Goal: Information Seeking & Learning: Learn about a topic

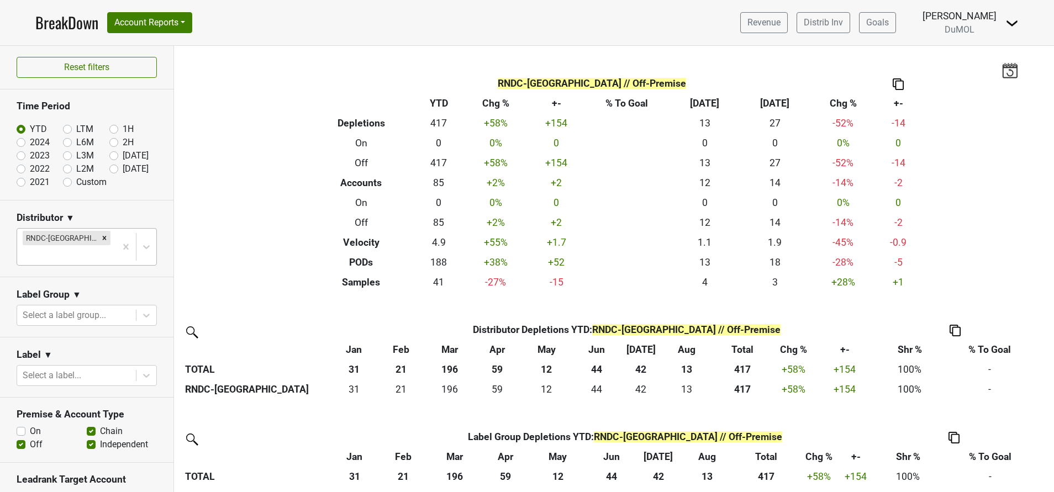
scroll to position [448, 0]
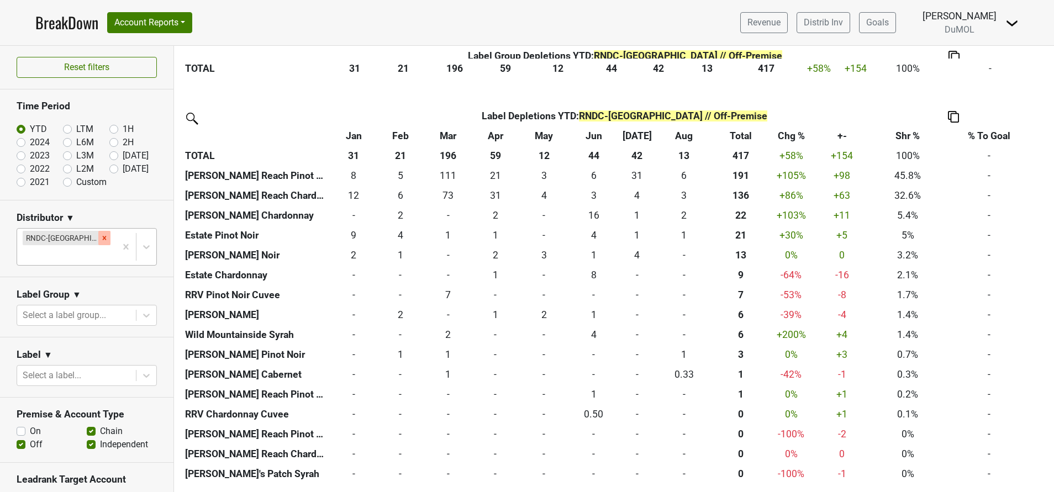
click at [103, 238] on icon "Remove RNDC-TX" at bounding box center [105, 238] width 4 height 4
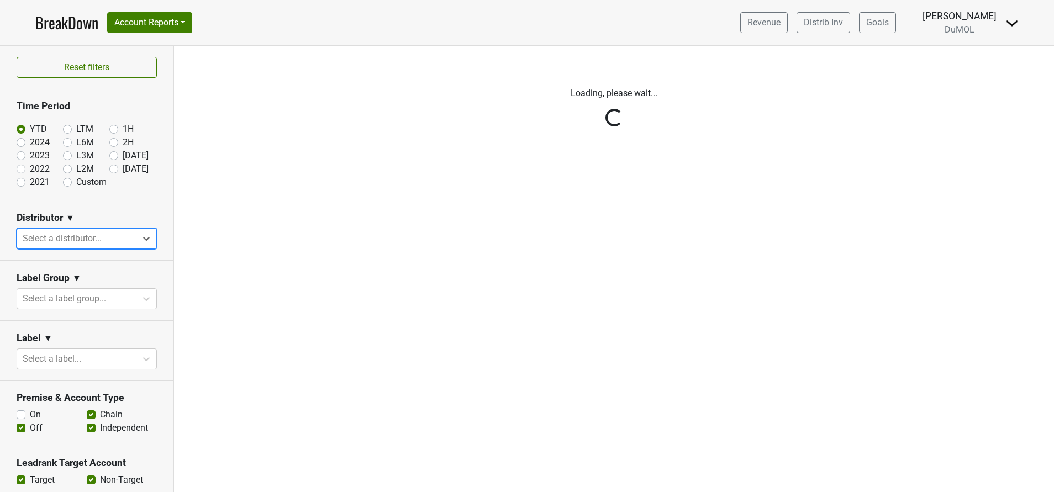
scroll to position [0, 0]
click at [136, 242] on div "Reset filters Time Period YTD LTM 1H 2024 L6M 2H 2023 L3M Aug '25 2022 L2M Sep …" at bounding box center [87, 269] width 174 height 446
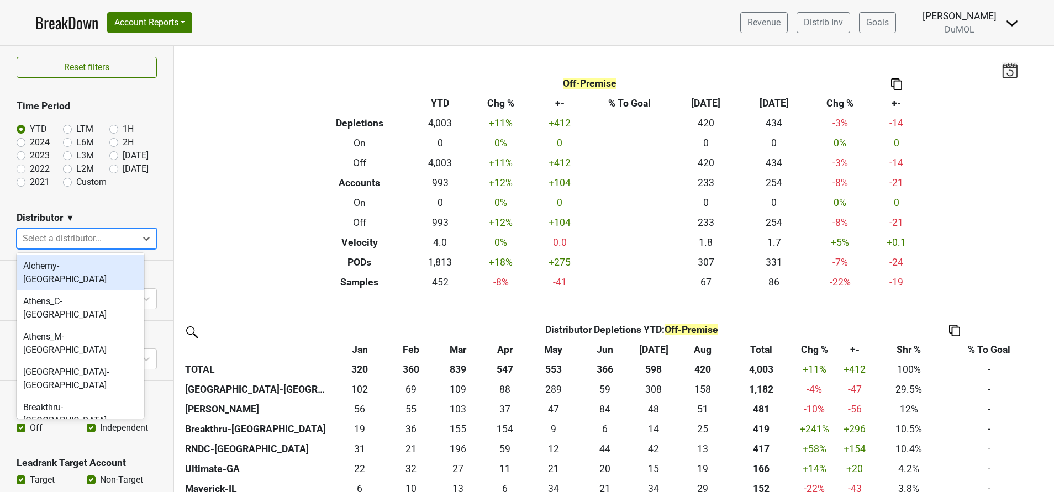
click at [141, 242] on icon at bounding box center [146, 238] width 11 height 11
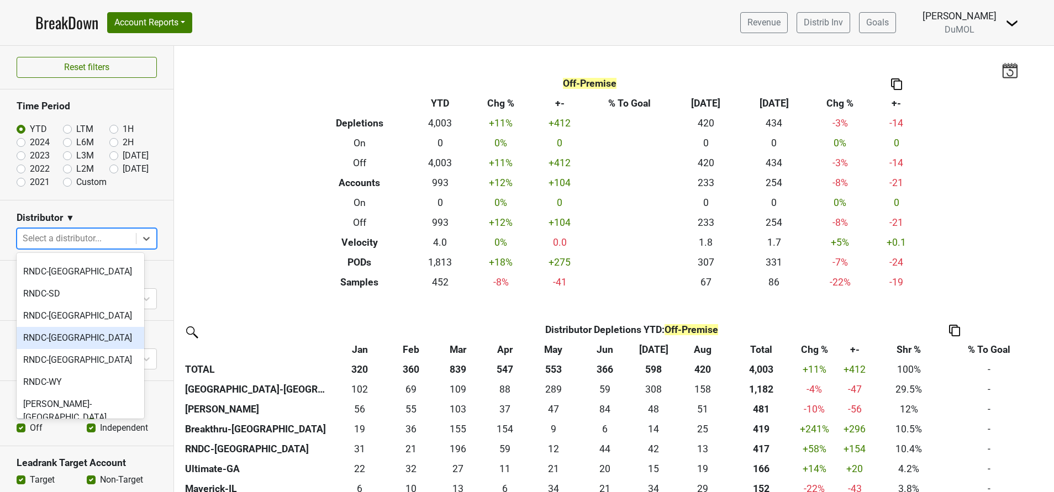
scroll to position [1054, 0]
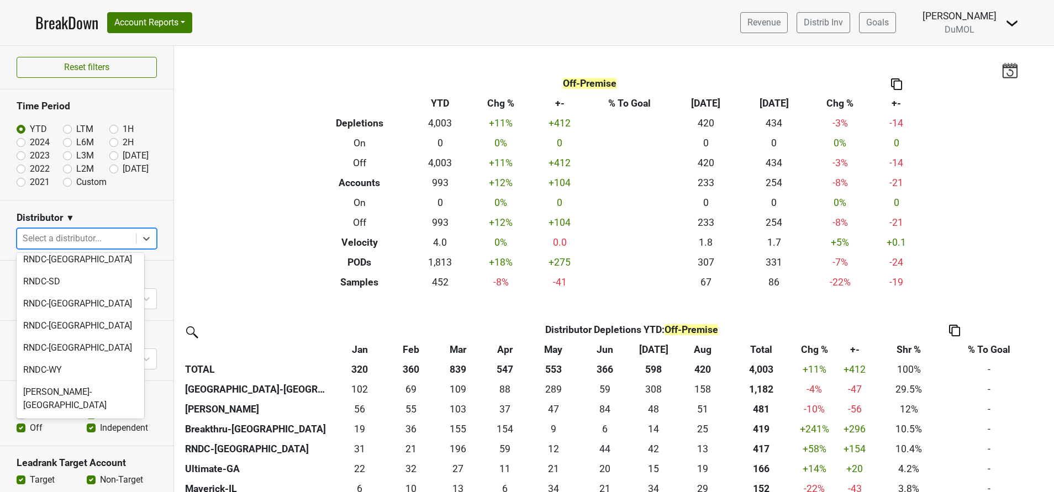
click at [67, 474] on div "Ultimate-GA" at bounding box center [81, 485] width 128 height 22
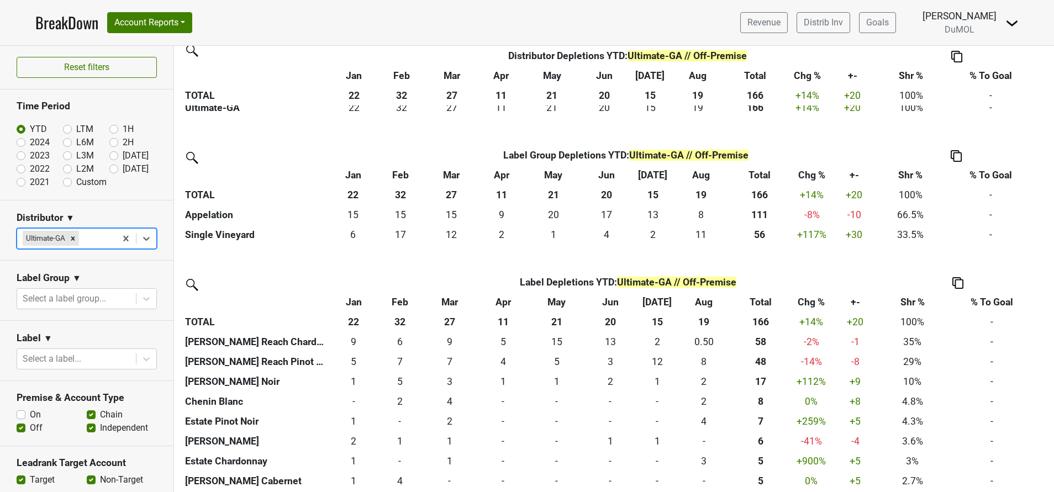
scroll to position [0, 0]
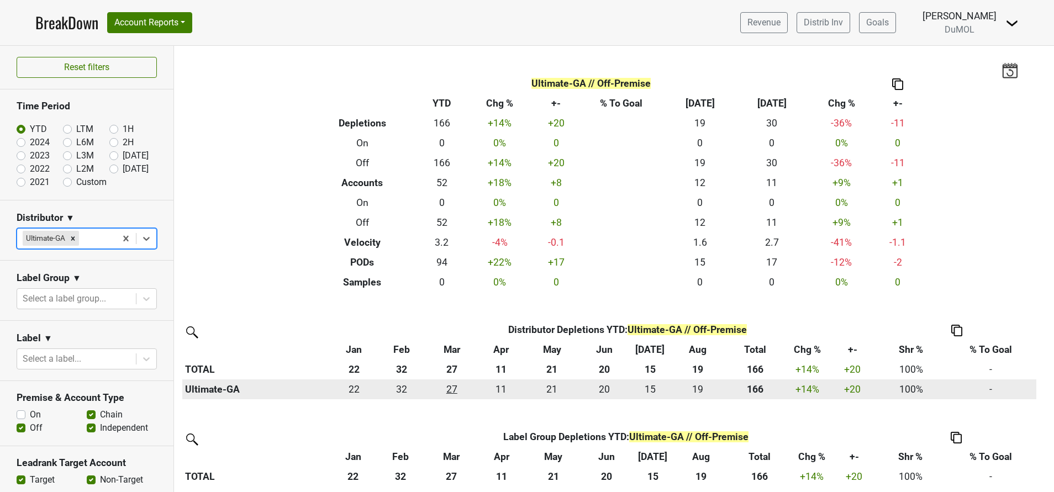
click at [451, 386] on div "26.67 27" at bounding box center [452, 389] width 46 height 14
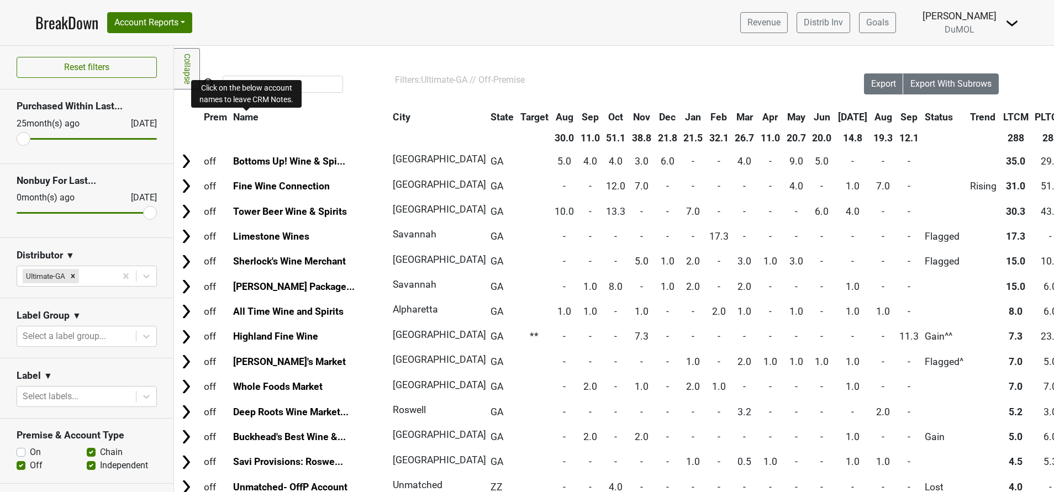
click at [252, 117] on span "Name" at bounding box center [245, 117] width 25 height 11
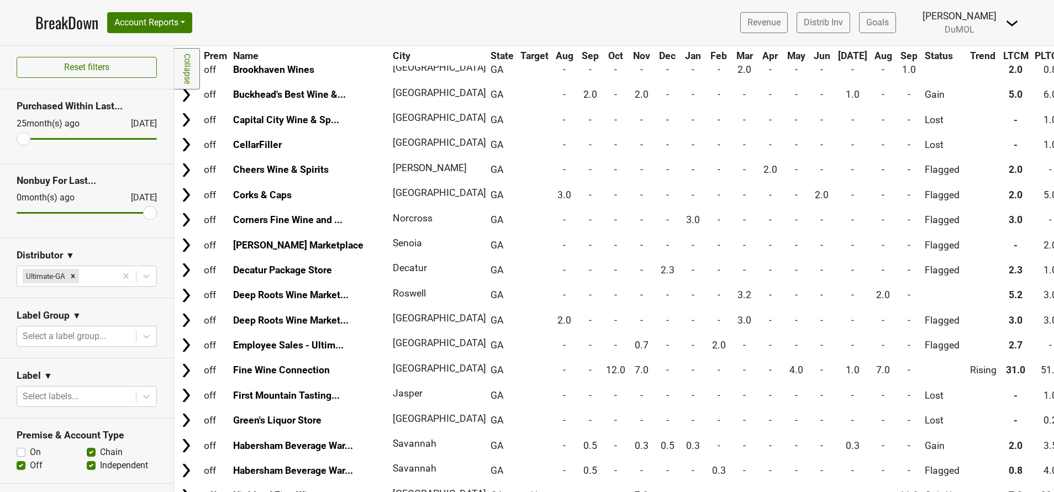
scroll to position [361, 0]
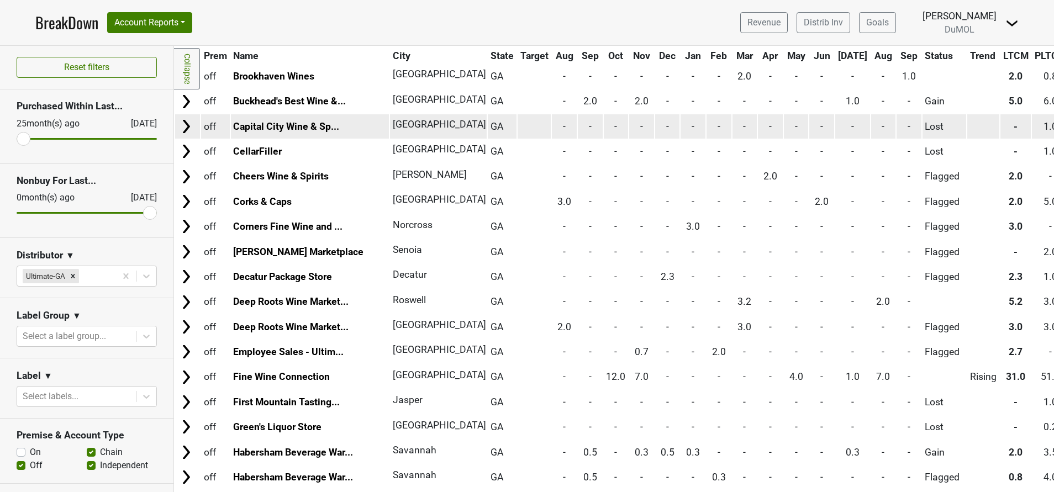
click at [184, 129] on img at bounding box center [186, 126] width 17 height 17
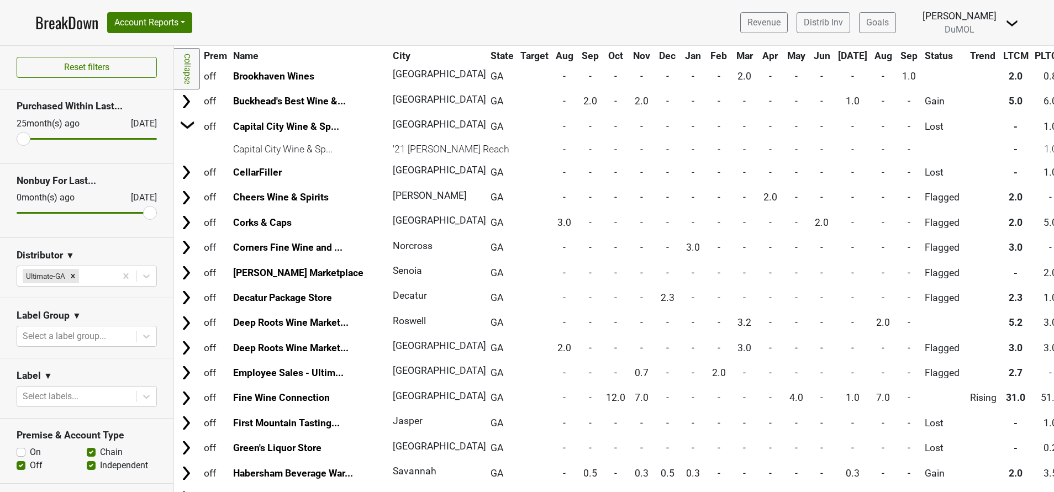
click at [30, 447] on label "On" at bounding box center [35, 452] width 11 height 13
click at [20, 447] on input "On" at bounding box center [21, 451] width 9 height 11
checkbox input "true"
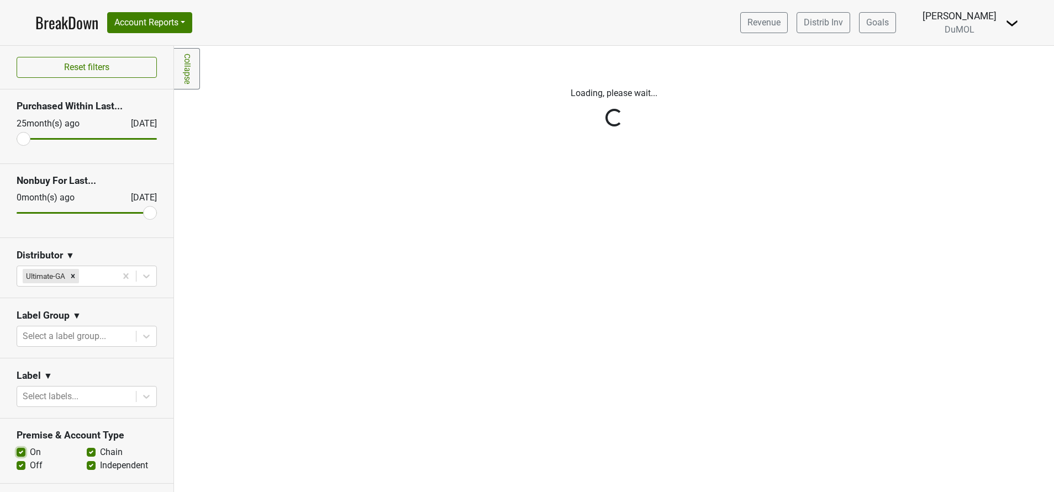
scroll to position [0, 0]
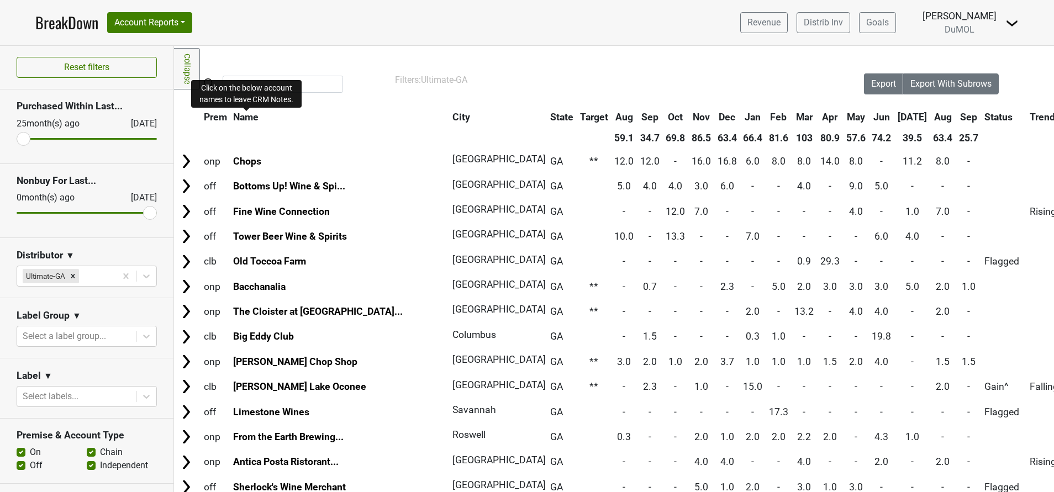
click at [245, 115] on span "Name" at bounding box center [245, 117] width 25 height 11
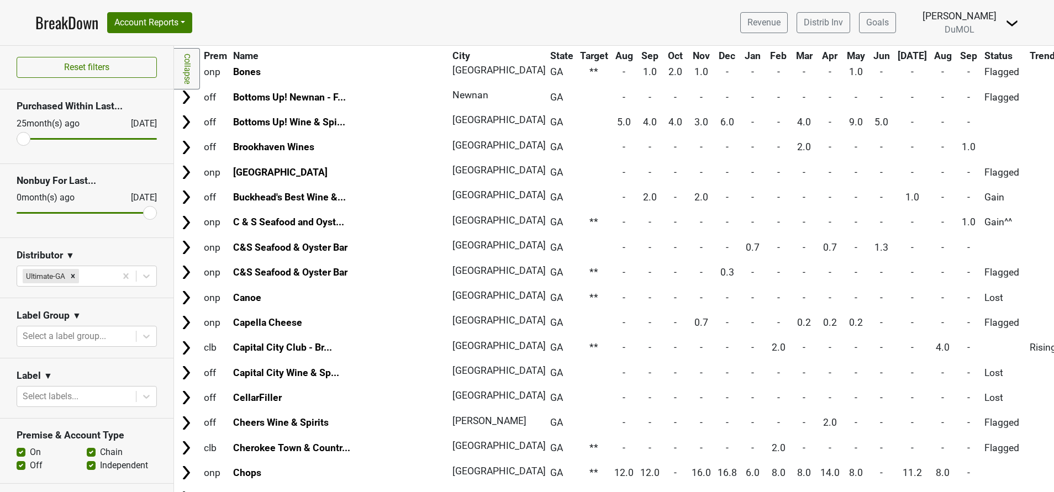
scroll to position [719, 0]
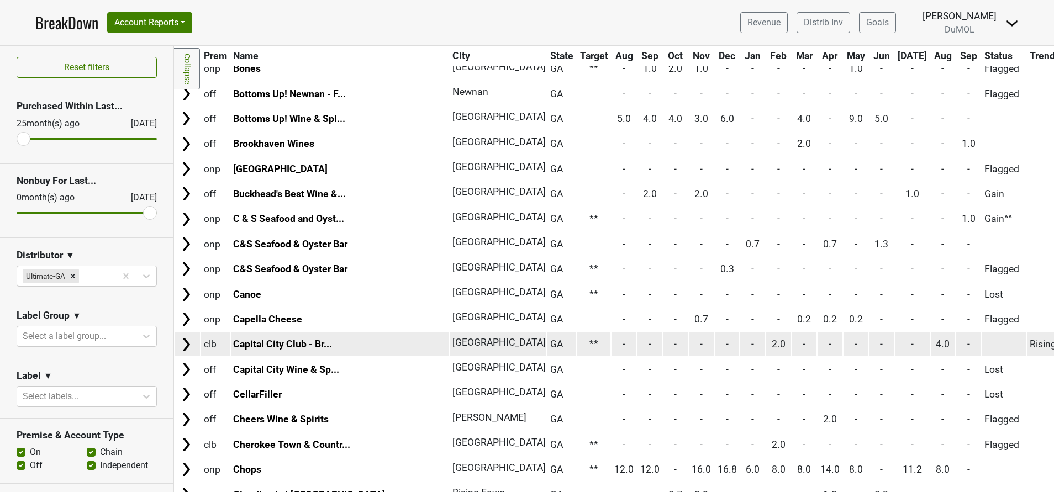
click at [184, 347] on img at bounding box center [186, 344] width 17 height 17
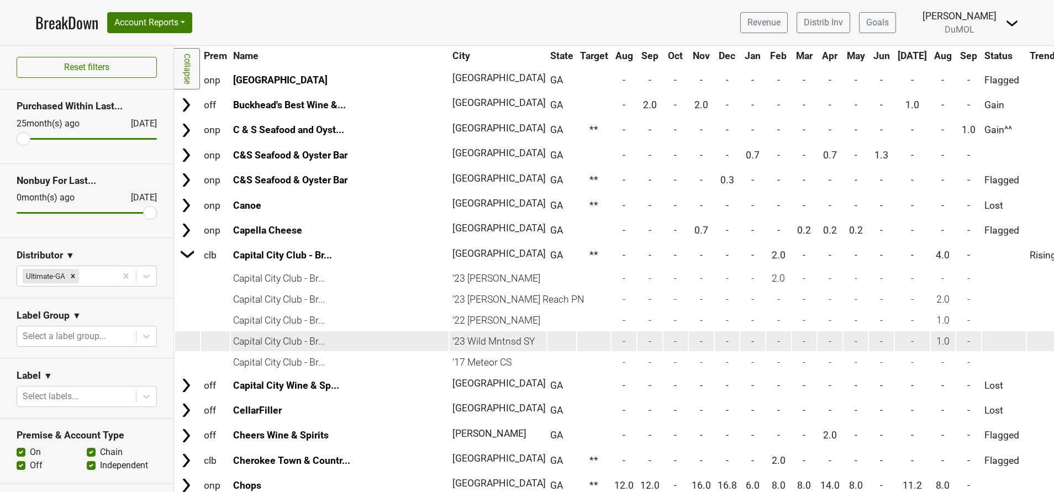
scroll to position [807, 0]
